Goal: Use online tool/utility: Utilize a website feature to perform a specific function

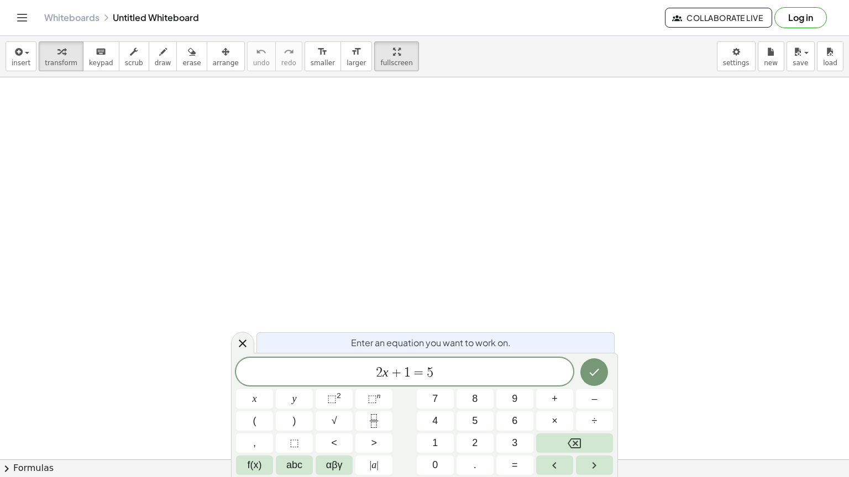
drag, startPoint x: 377, startPoint y: 48, endPoint x: 377, endPoint y: 96, distance: 48.1
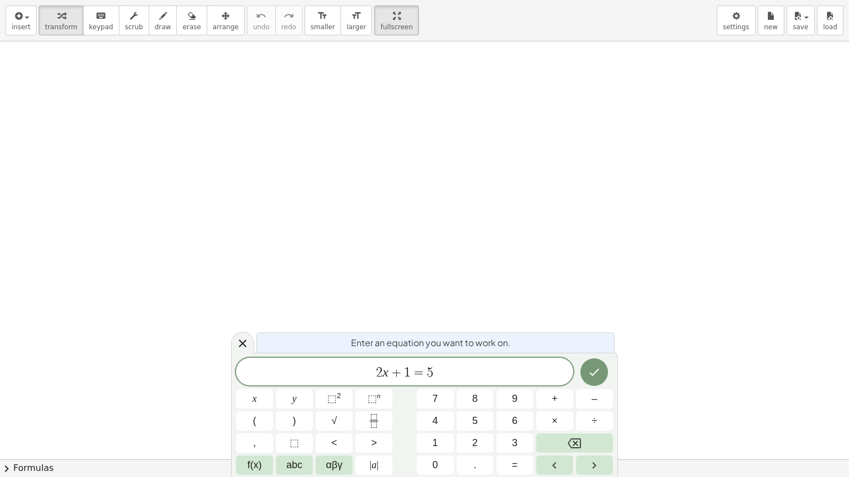
click at [377, 96] on div "insert select one: Math Expression Function Text Youtube Video Graphing Geometr…" at bounding box center [424, 238] width 849 height 477
click at [313, 100] on div at bounding box center [424, 459] width 849 height 837
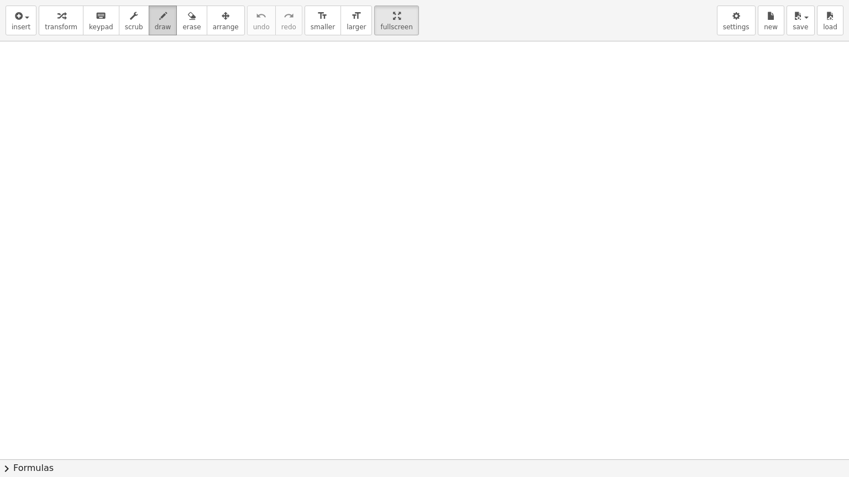
click at [155, 25] on span "draw" at bounding box center [163, 27] width 17 height 8
click at [742, 38] on div "insert select one: Math Expression Function Text Youtube Video Graphing Geometr…" at bounding box center [424, 20] width 849 height 41
click at [738, 15] on icon "button" at bounding box center [736, 15] width 8 height 13
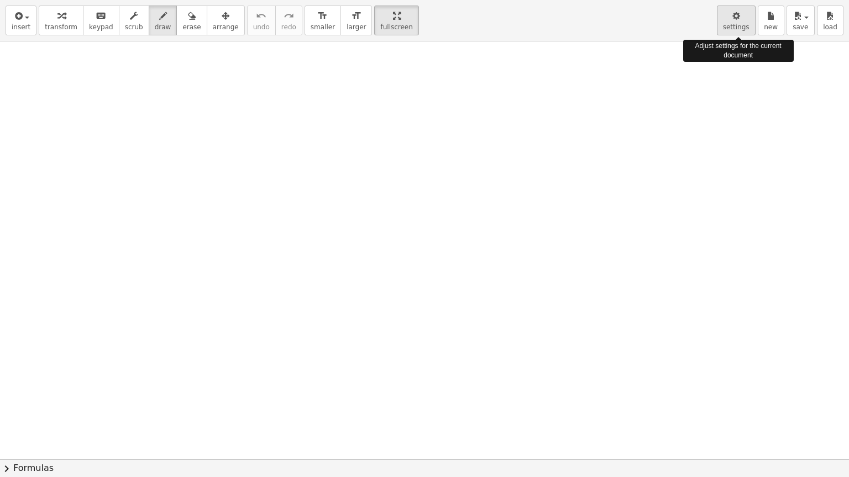
click at [743, 23] on span "settings" at bounding box center [736, 27] width 27 height 8
click at [740, 25] on span "settings" at bounding box center [736, 27] width 27 height 8
click at [740, 17] on icon "button" at bounding box center [736, 15] width 8 height 13
click at [736, 11] on icon "button" at bounding box center [736, 15] width 8 height 13
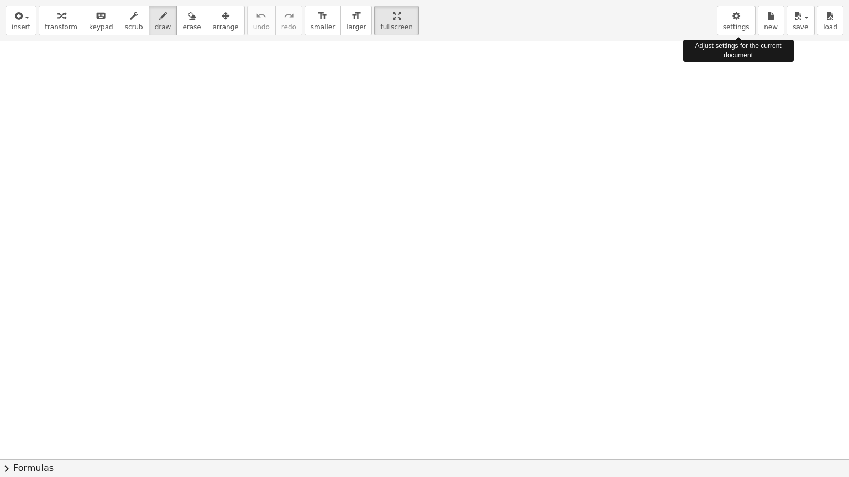
drag, startPoint x: 736, startPoint y: 11, endPoint x: 736, endPoint y: 38, distance: 27.1
click at [736, 38] on div "insert select one: Math Expression Function Text Youtube Video Graphing Geometr…" at bounding box center [424, 20] width 849 height 41
click at [736, 38] on div at bounding box center [739, 38] width 6 height 3
drag, startPoint x: 274, startPoint y: 70, endPoint x: 316, endPoint y: 40, distance: 51.4
click at [316, 40] on div "insert select one: Math Expression Function Text Youtube Video Graphing Geometr…" at bounding box center [424, 238] width 849 height 477
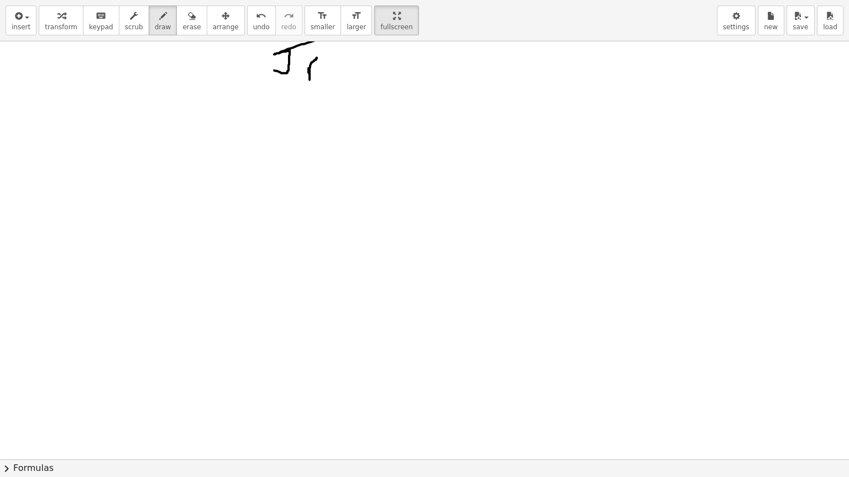
drag, startPoint x: 308, startPoint y: 68, endPoint x: 317, endPoint y: 57, distance: 13.4
click at [317, 57] on div at bounding box center [424, 459] width 849 height 837
drag, startPoint x: 321, startPoint y: 68, endPoint x: 329, endPoint y: 80, distance: 14.3
click at [329, 80] on div at bounding box center [424, 459] width 849 height 837
click at [321, 50] on div at bounding box center [424, 459] width 849 height 837
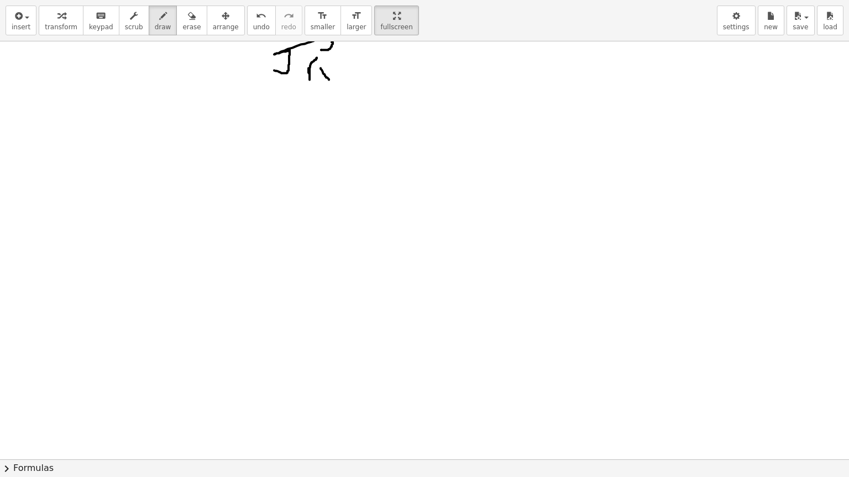
click at [321, 50] on div at bounding box center [424, 459] width 849 height 837
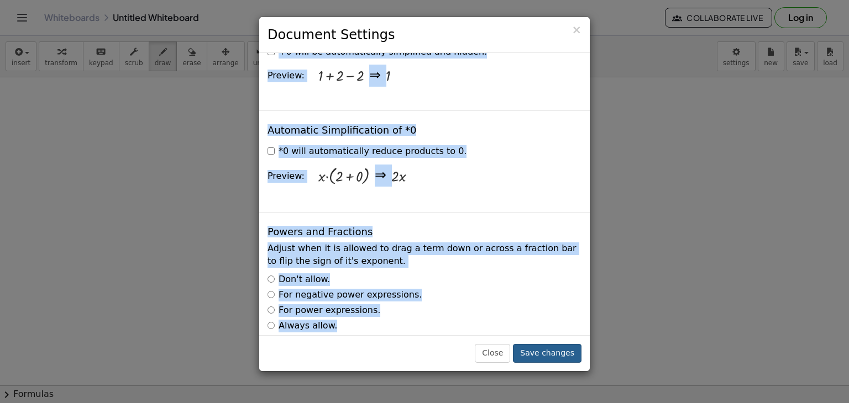
drag, startPoint x: 378, startPoint y: 69, endPoint x: 548, endPoint y: 351, distance: 329.3
click at [548, 351] on div "× Document Settings These settings are saved with the document you are currentl…" at bounding box center [425, 194] width 332 height 355
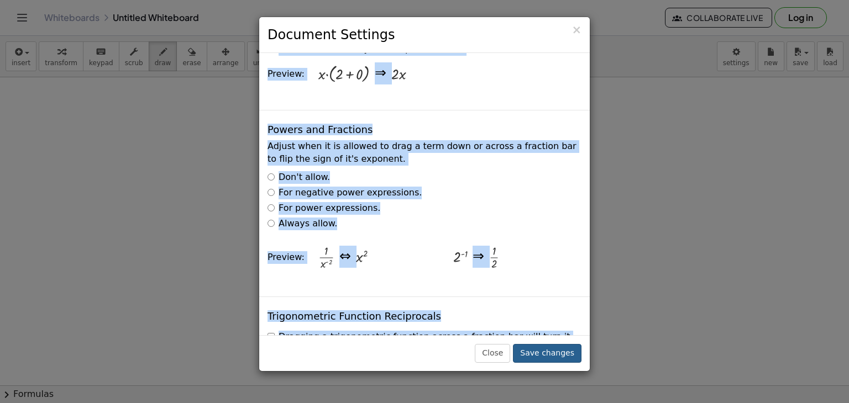
click at [548, 351] on button "Save changes" at bounding box center [547, 353] width 69 height 19
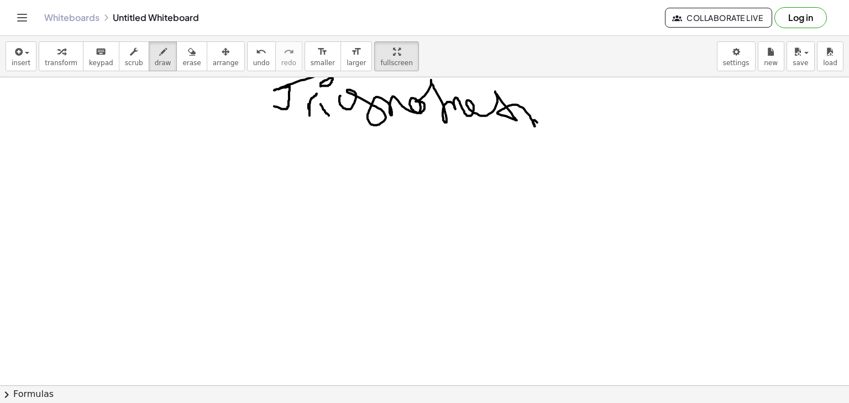
drag, startPoint x: 340, startPoint y: 96, endPoint x: 542, endPoint y: 115, distance: 202.6
drag, startPoint x: 303, startPoint y: 119, endPoint x: 519, endPoint y: 109, distance: 216.8
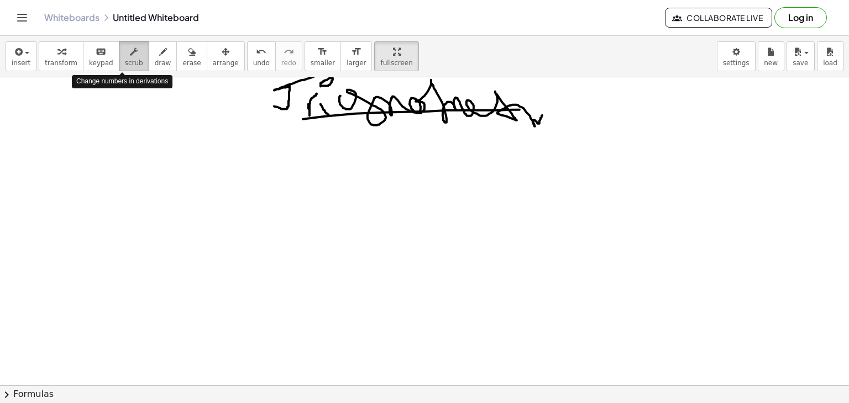
click at [126, 56] on div "button" at bounding box center [134, 51] width 18 height 13
drag, startPoint x: 149, startPoint y: 127, endPoint x: 206, endPoint y: 145, distance: 59.9
click at [93, 62] on span "keypad" at bounding box center [101, 63] width 24 height 8
click at [96, 62] on span "keypad" at bounding box center [101, 63] width 24 height 8
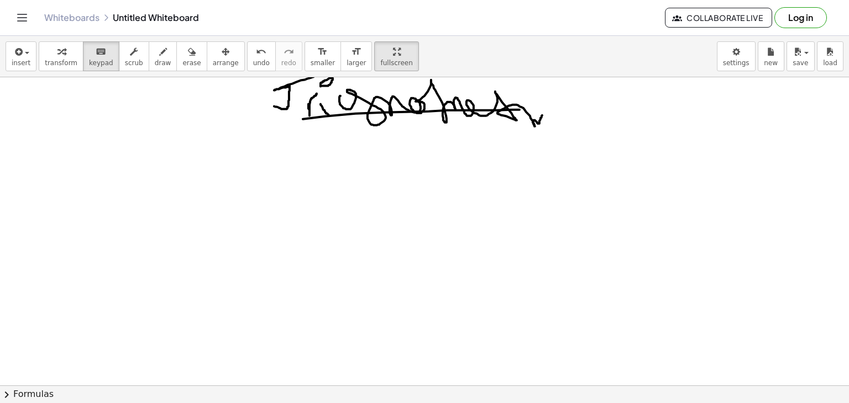
drag, startPoint x: 243, startPoint y: 146, endPoint x: 264, endPoint y: 154, distance: 22.2
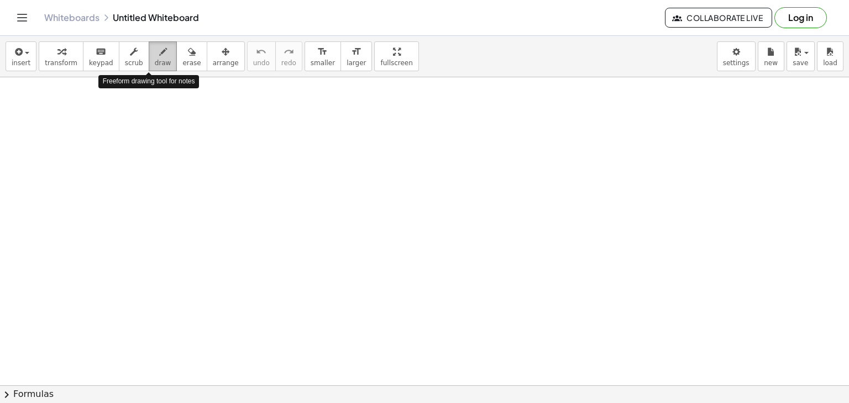
click at [155, 64] on span "draw" at bounding box center [163, 63] width 17 height 8
drag, startPoint x: 147, startPoint y: 64, endPoint x: 117, endPoint y: 51, distance: 32.7
click at [117, 51] on div "transform keyboard keypad scrub draw erase arrange" at bounding box center [142, 56] width 206 height 30
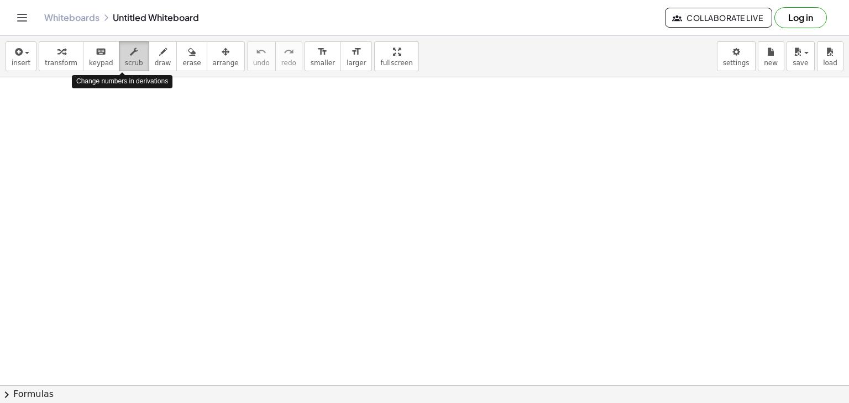
click at [125, 51] on div "button" at bounding box center [134, 51] width 18 height 13
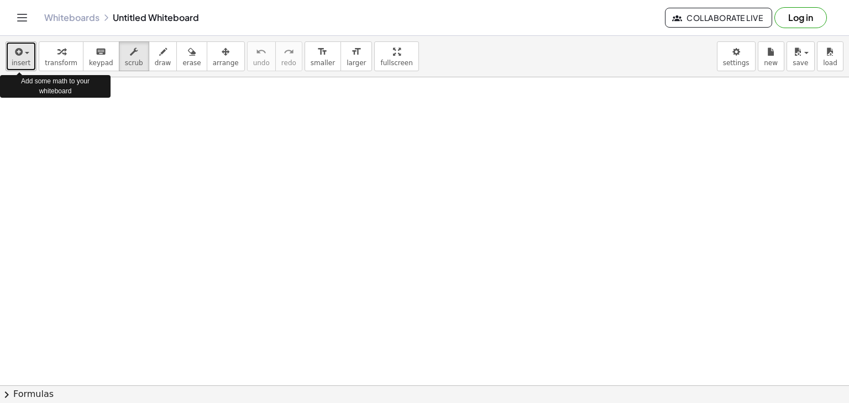
click at [14, 62] on span "insert" at bounding box center [21, 63] width 19 height 8
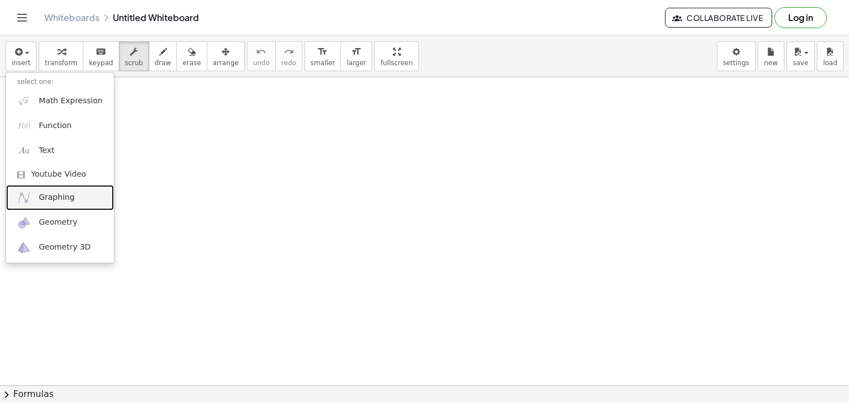
click at [60, 206] on link "Graphing" at bounding box center [60, 197] width 108 height 25
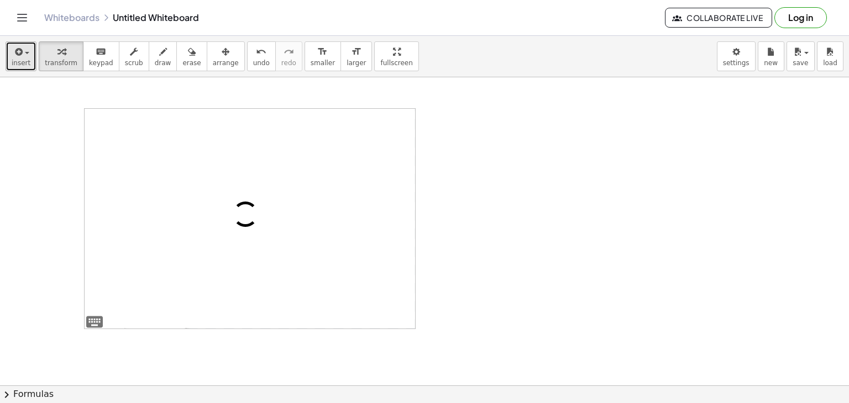
click at [23, 61] on span "insert" at bounding box center [21, 63] width 19 height 8
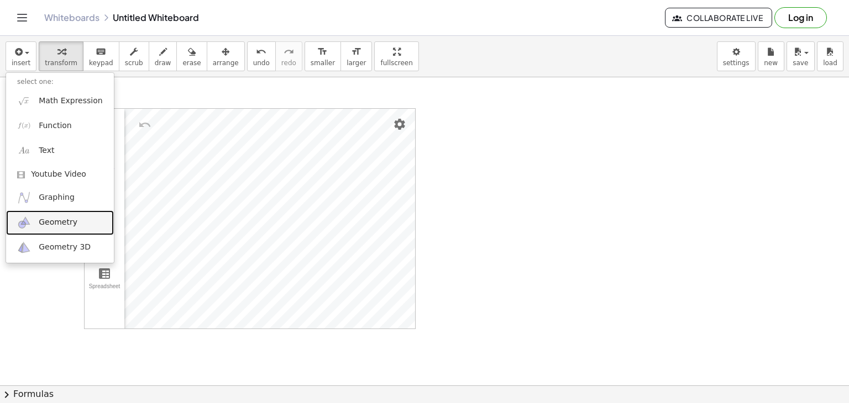
click at [53, 222] on span "Geometry" at bounding box center [58, 222] width 39 height 11
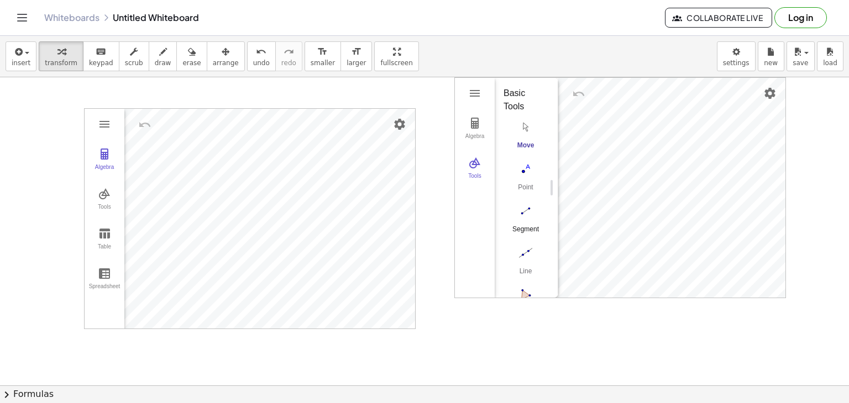
click at [528, 206] on img "Segment. Select two points or positions" at bounding box center [525, 211] width 44 height 18
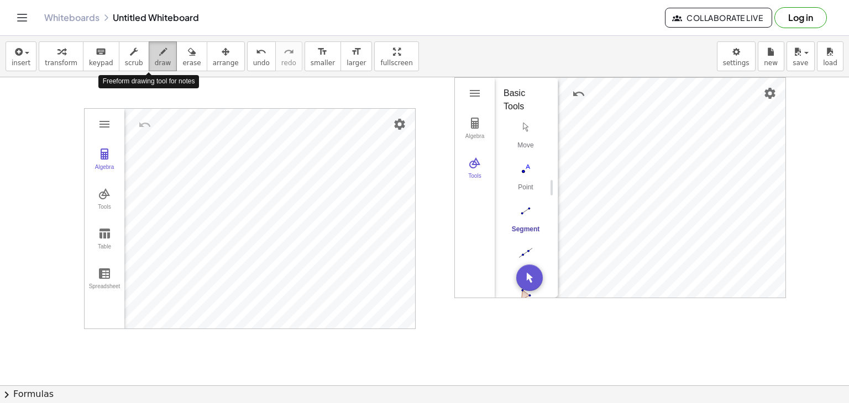
click at [158, 49] on button "draw" at bounding box center [163, 56] width 29 height 30
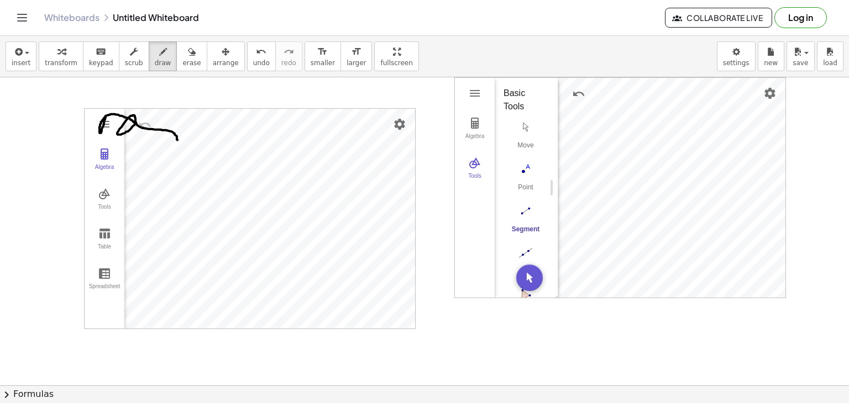
drag, startPoint x: 106, startPoint y: 116, endPoint x: 177, endPoint y: 140, distance: 75.8
drag, startPoint x: 625, startPoint y: 101, endPoint x: 605, endPoint y: 98, distance: 20.6
drag, startPoint x: 610, startPoint y: 217, endPoint x: 628, endPoint y: 237, distance: 26.6
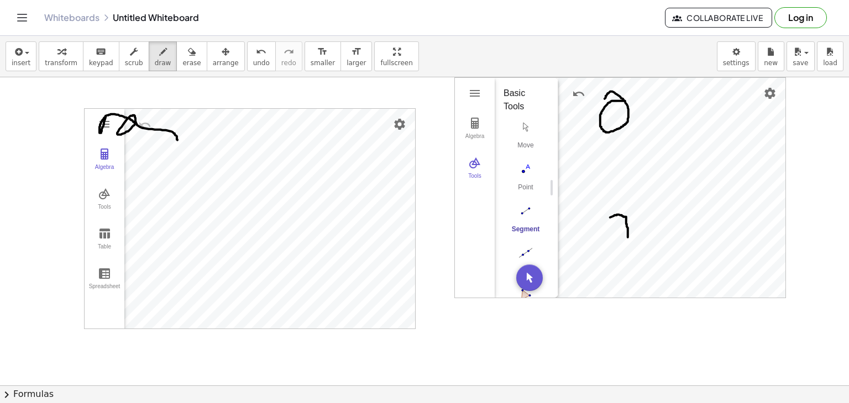
drag, startPoint x: 643, startPoint y: 200, endPoint x: 652, endPoint y: 225, distance: 27.4
drag, startPoint x: 654, startPoint y: 209, endPoint x: 652, endPoint y: 216, distance: 6.5
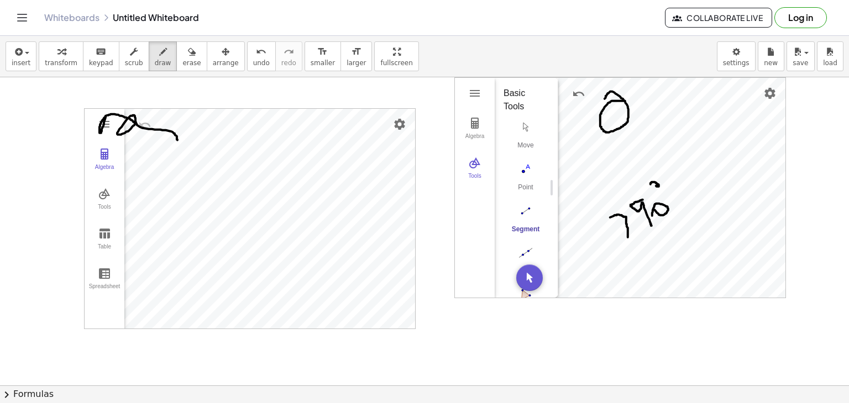
drag, startPoint x: 656, startPoint y: 186, endPoint x: 652, endPoint y: 192, distance: 7.7
click at [317, 55] on icon "format_size" at bounding box center [322, 51] width 11 height 13
drag, startPoint x: 643, startPoint y: 141, endPoint x: 648, endPoint y: 135, distance: 8.2
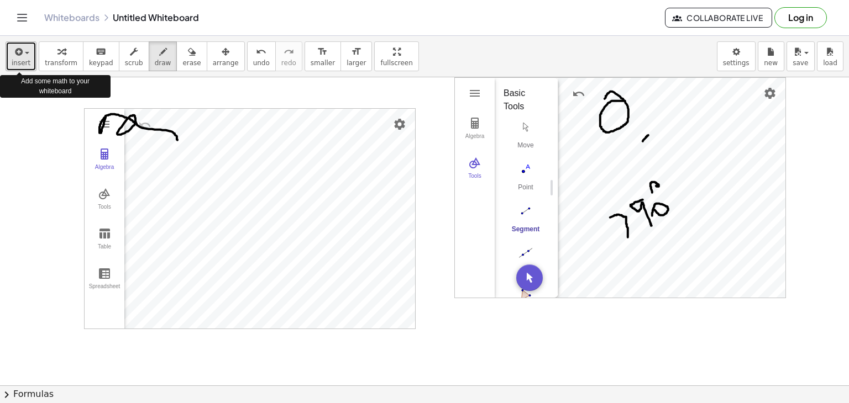
click at [22, 61] on span "insert" at bounding box center [21, 63] width 19 height 8
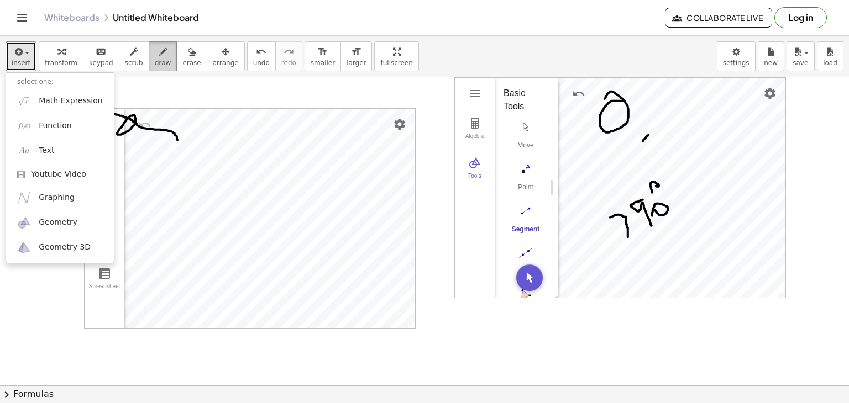
click at [155, 66] on span "draw" at bounding box center [163, 63] width 17 height 8
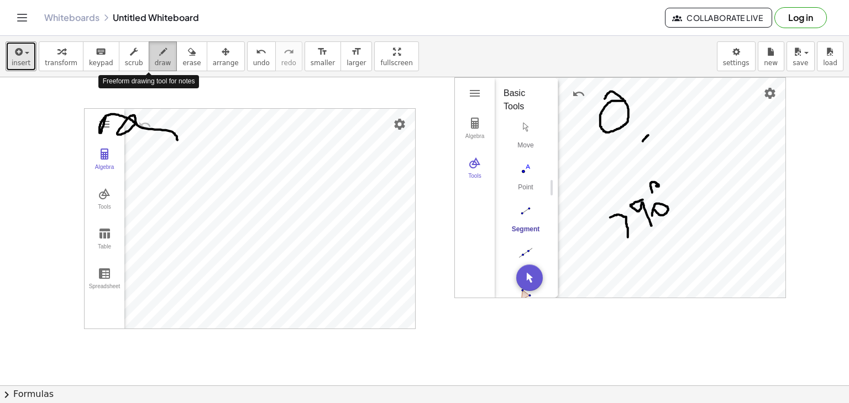
click at [155, 66] on span "draw" at bounding box center [163, 63] width 17 height 8
drag, startPoint x: 149, startPoint y: 66, endPoint x: 17, endPoint y: 16, distance: 141.3
click at [17, 16] on div "Graspable Math Activities Get Started Activity Bank Assigned Work Classes White…" at bounding box center [424, 201] width 849 height 403
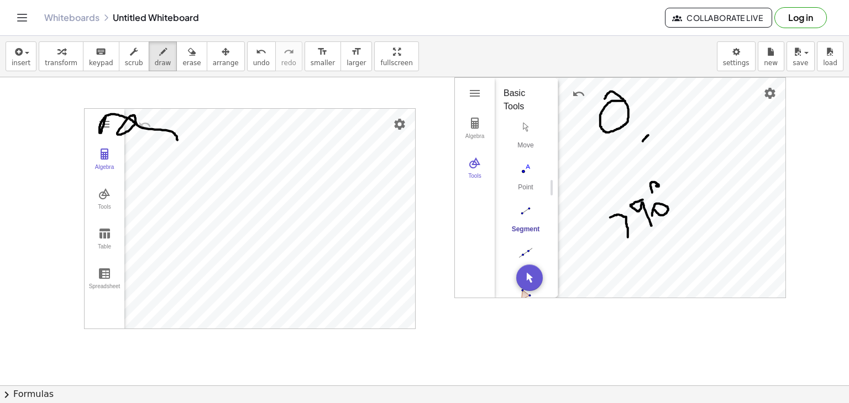
click at [17, 16] on icon "Toggle navigation" at bounding box center [21, 17] width 13 height 13
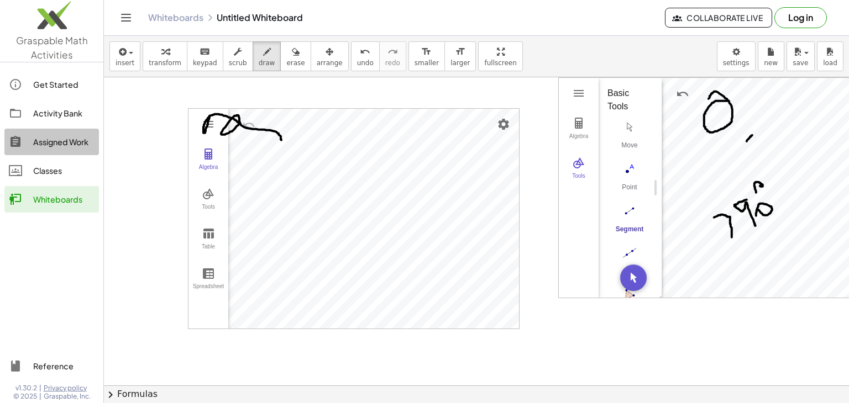
click at [66, 151] on link "Assigned Work" at bounding box center [51, 142] width 95 height 27
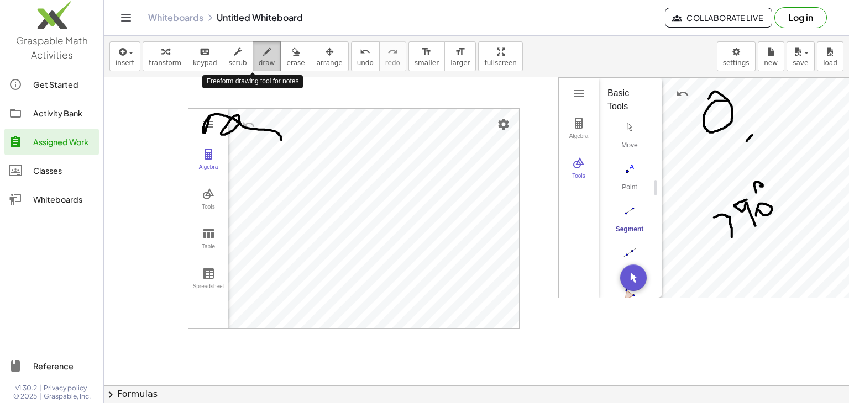
click at [265, 62] on button "draw" at bounding box center [267, 56] width 29 height 30
click at [259, 57] on div "button" at bounding box center [267, 51] width 17 height 13
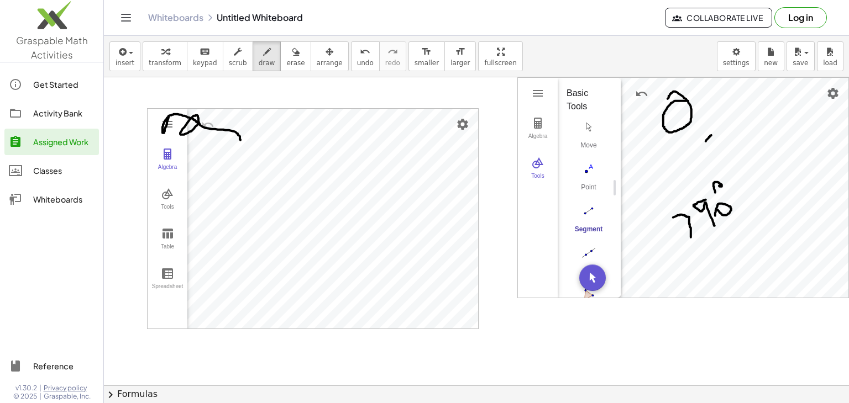
scroll to position [0, 49]
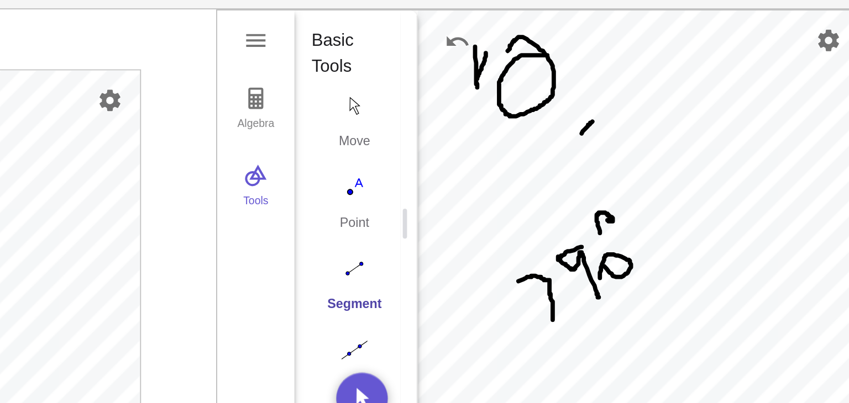
drag, startPoint x: 642, startPoint y: 96, endPoint x: 648, endPoint y: 116, distance: 20.1
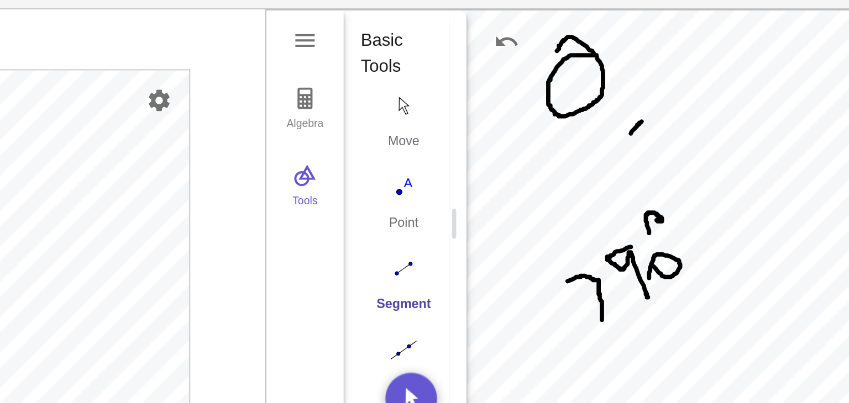
scroll to position [0, 0]
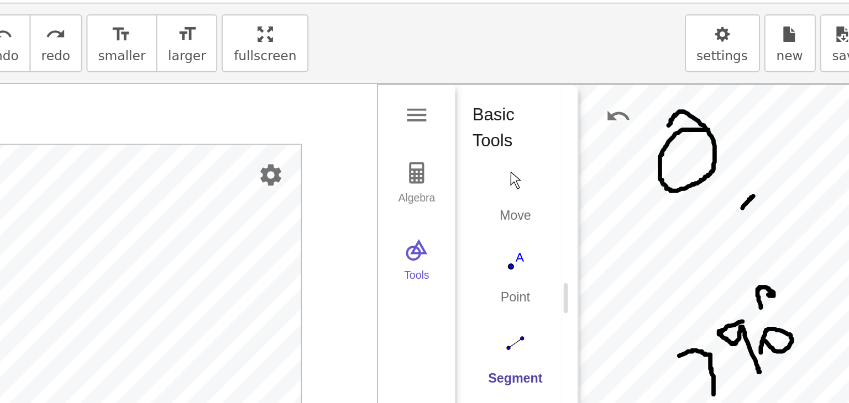
drag, startPoint x: 509, startPoint y: 66, endPoint x: 507, endPoint y: 82, distance: 16.1
click at [507, 82] on div "insert select one: Math Expression Function Text Youtube Video Graphing Geometr…" at bounding box center [476, 220] width 745 height 368
drag, startPoint x: 517, startPoint y: 97, endPoint x: 532, endPoint y: 120, distance: 27.1
drag, startPoint x: 521, startPoint y: 130, endPoint x: 523, endPoint y: 144, distance: 14.0
